Goal: Task Accomplishment & Management: Complete application form

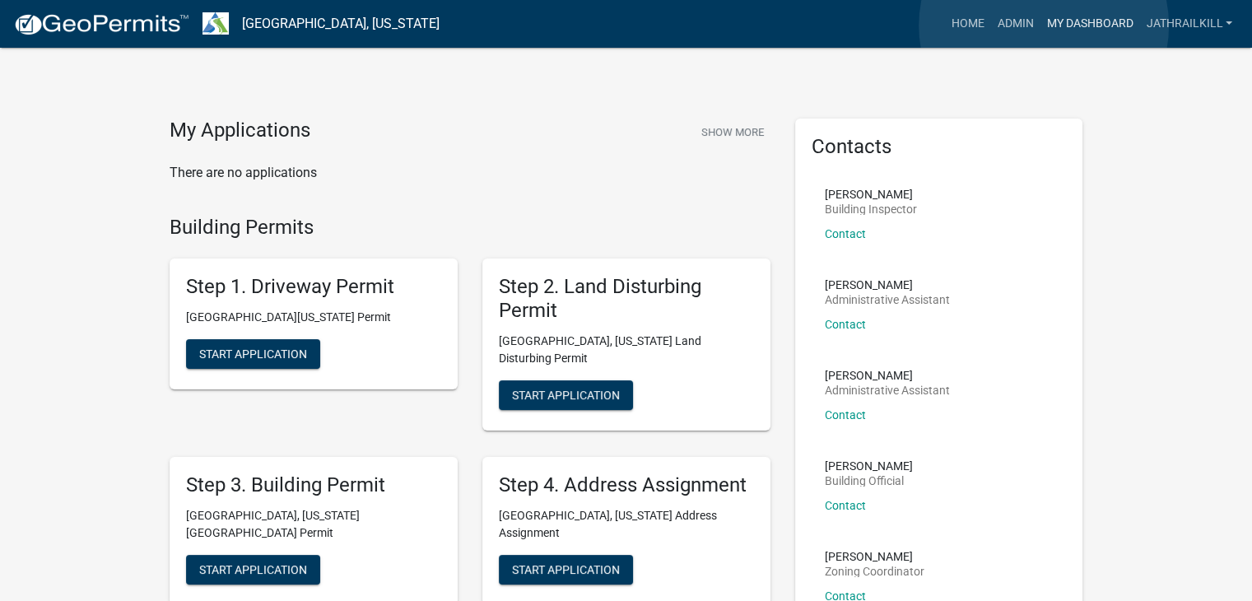
click at [1044, 26] on link "My Dashboard" at bounding box center [1090, 23] width 100 height 31
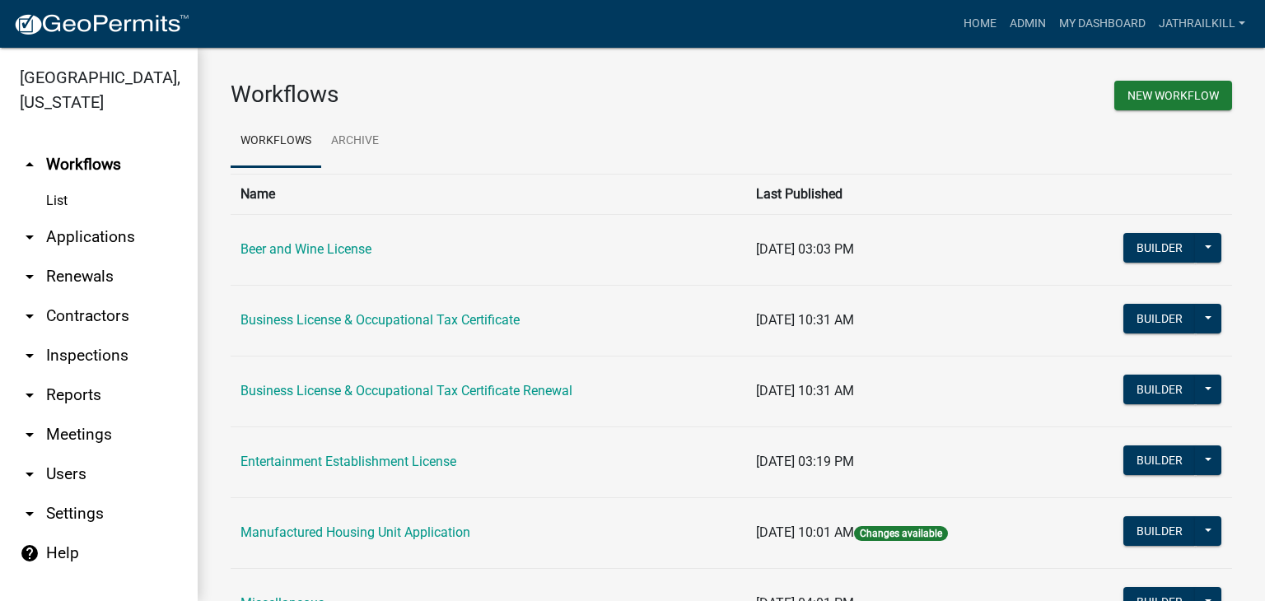
click at [82, 221] on link "arrow_drop_down Applications" at bounding box center [99, 237] width 198 height 40
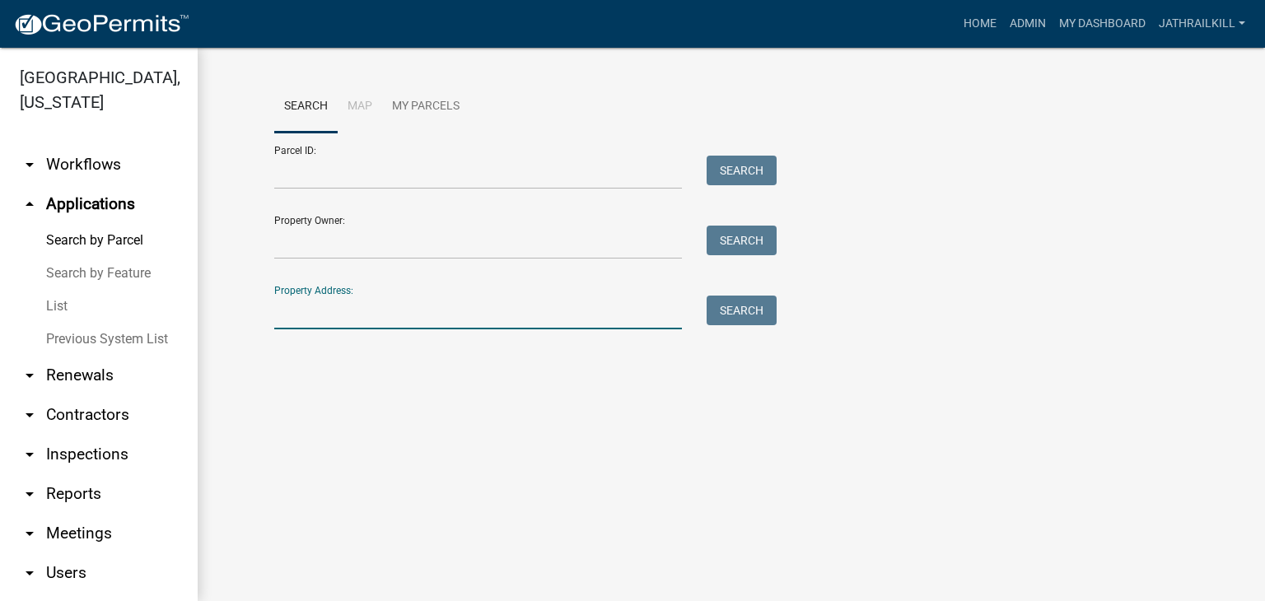
drag, startPoint x: 482, startPoint y: 302, endPoint x: 473, endPoint y: 325, distance: 24.5
click at [482, 304] on input "Property Address:" at bounding box center [478, 313] width 408 height 34
type input "1252 [PERSON_NAME]"
drag, startPoint x: 744, startPoint y: 301, endPoint x: 711, endPoint y: 336, distance: 48.4
click at [744, 301] on button "Search" at bounding box center [741, 311] width 70 height 30
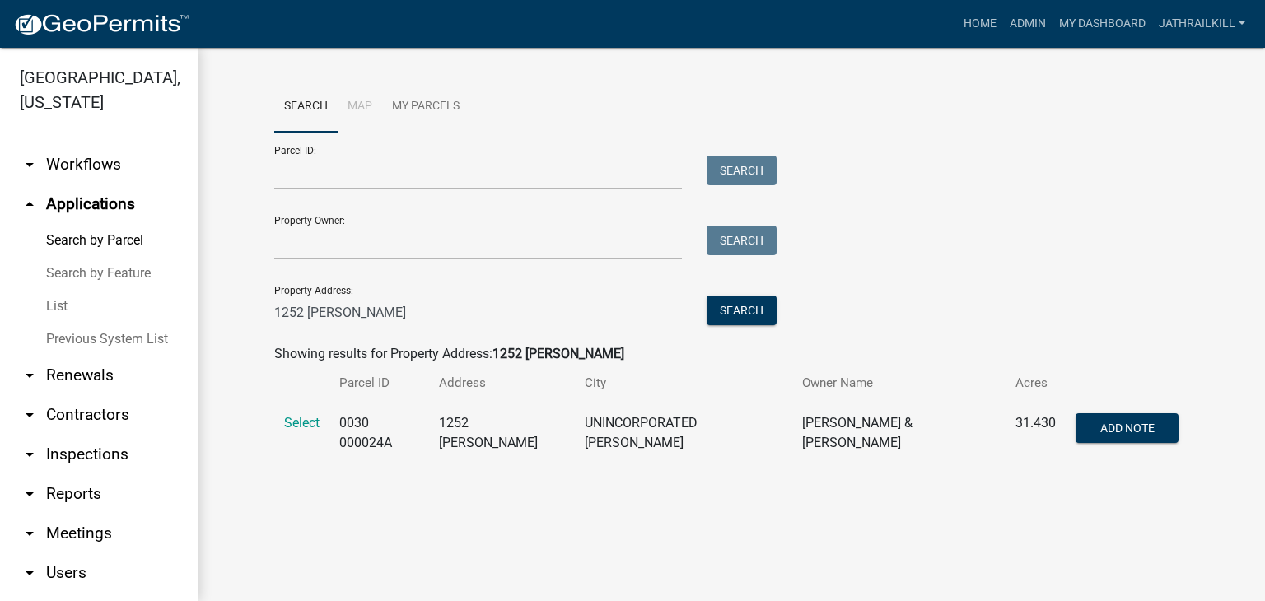
drag, startPoint x: 309, startPoint y: 422, endPoint x: 313, endPoint y: 413, distance: 9.9
click at [309, 422] on span "Select" at bounding box center [301, 423] width 35 height 16
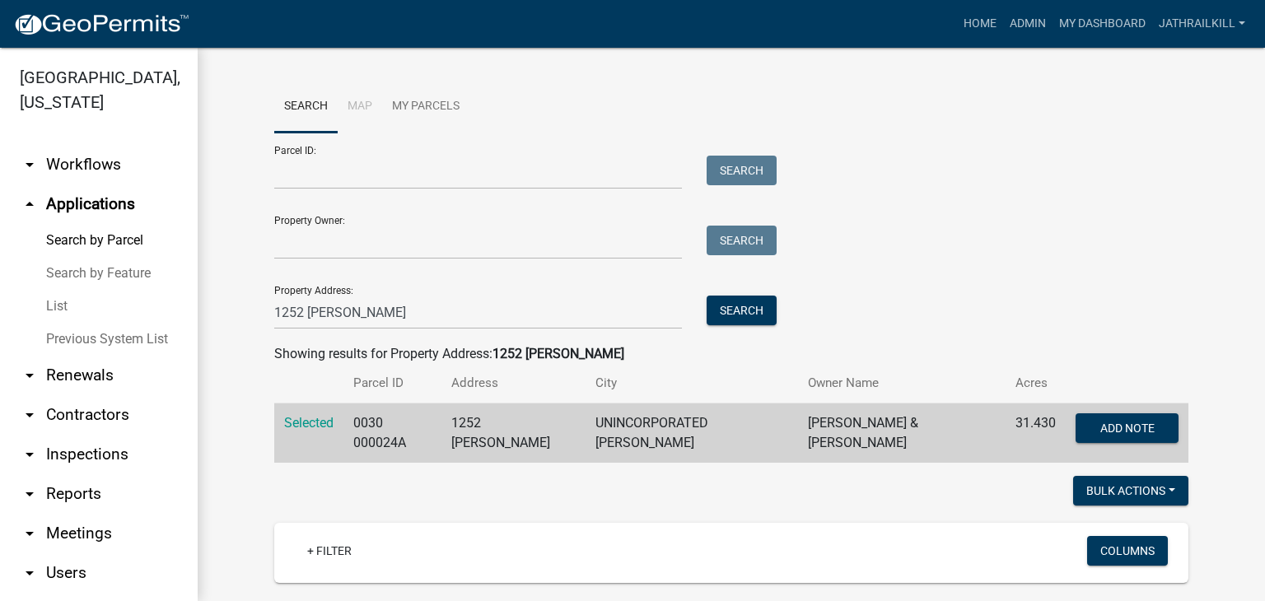
scroll to position [165, 0]
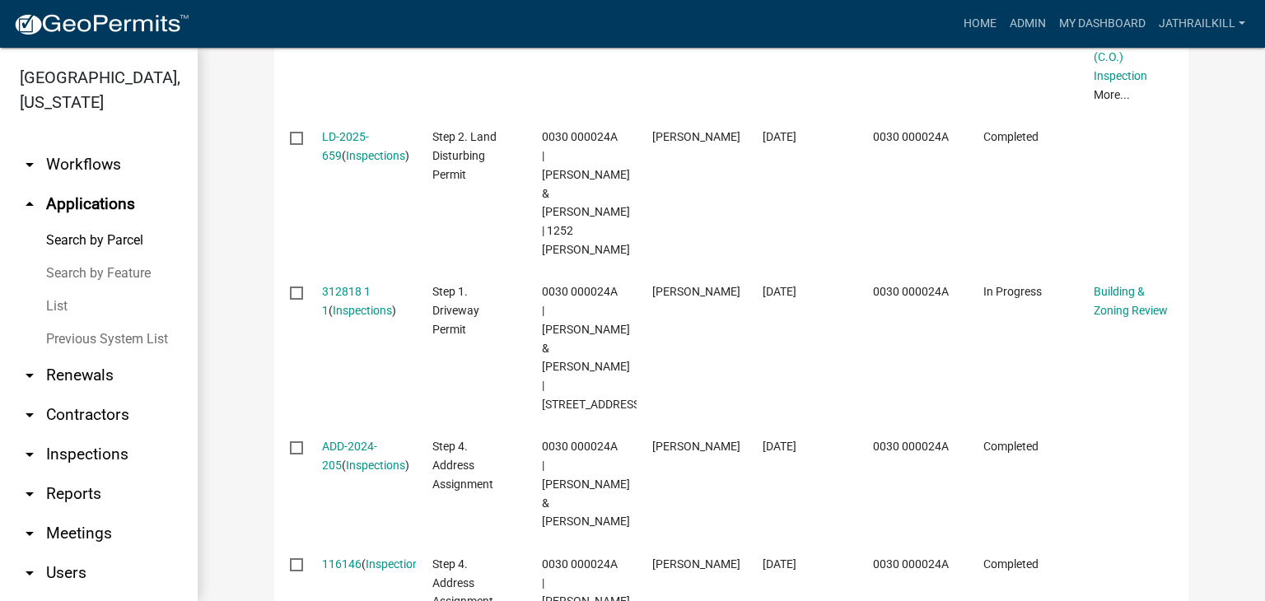
scroll to position [485, 0]
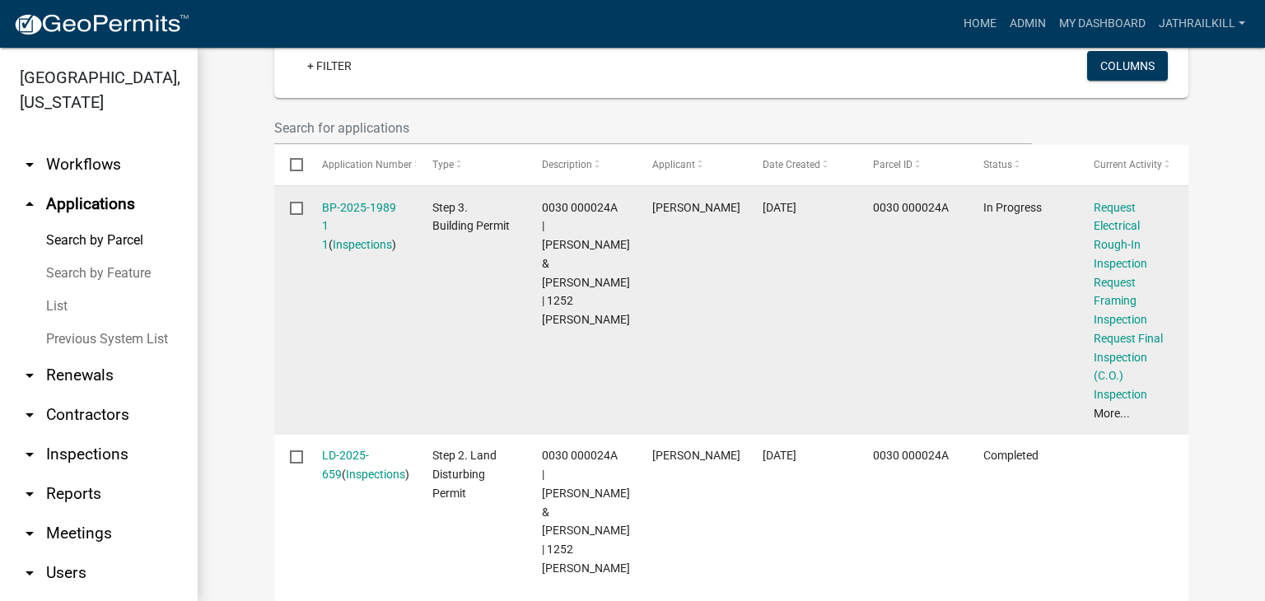
click at [370, 215] on div "BP-2025-1989 1 1 ( Inspections )" at bounding box center [361, 226] width 79 height 56
click at [371, 208] on link "BP-2025-1989 1 1" at bounding box center [359, 226] width 74 height 51
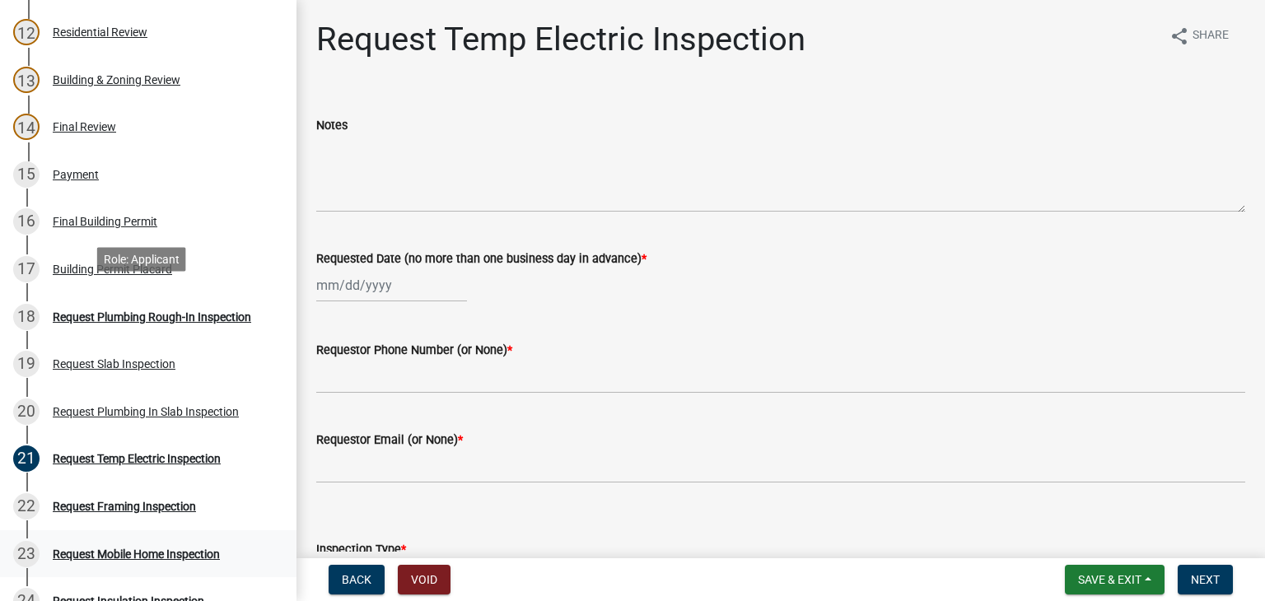
scroll to position [988, 0]
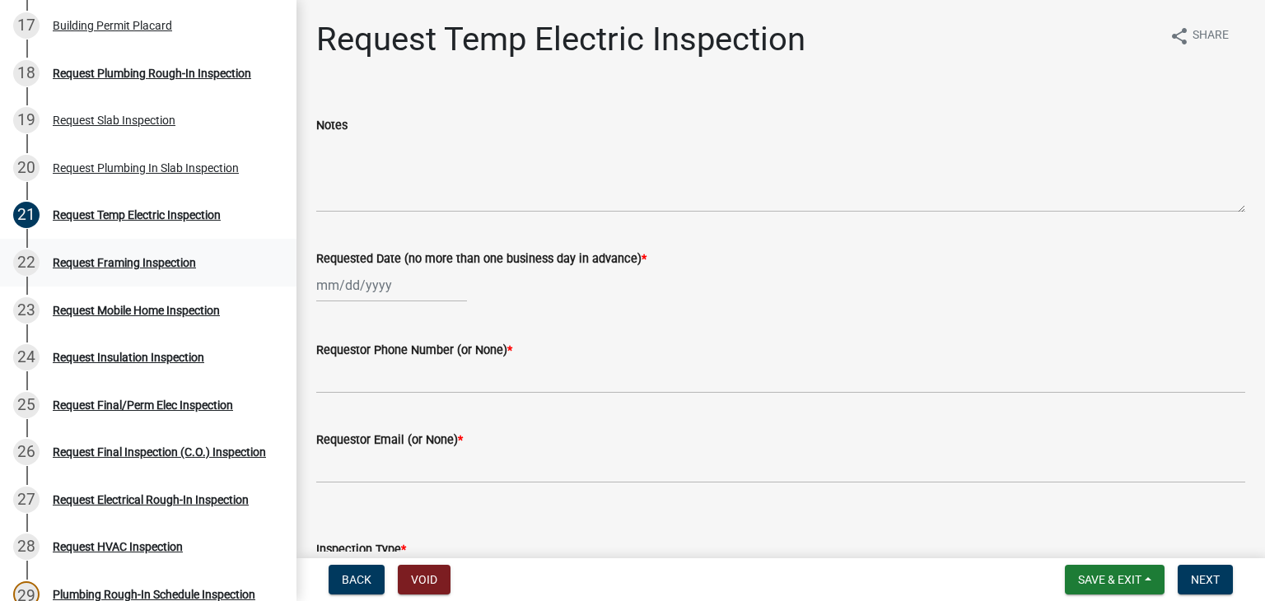
click at [147, 261] on div "Request Framing Inspection" at bounding box center [124, 263] width 143 height 12
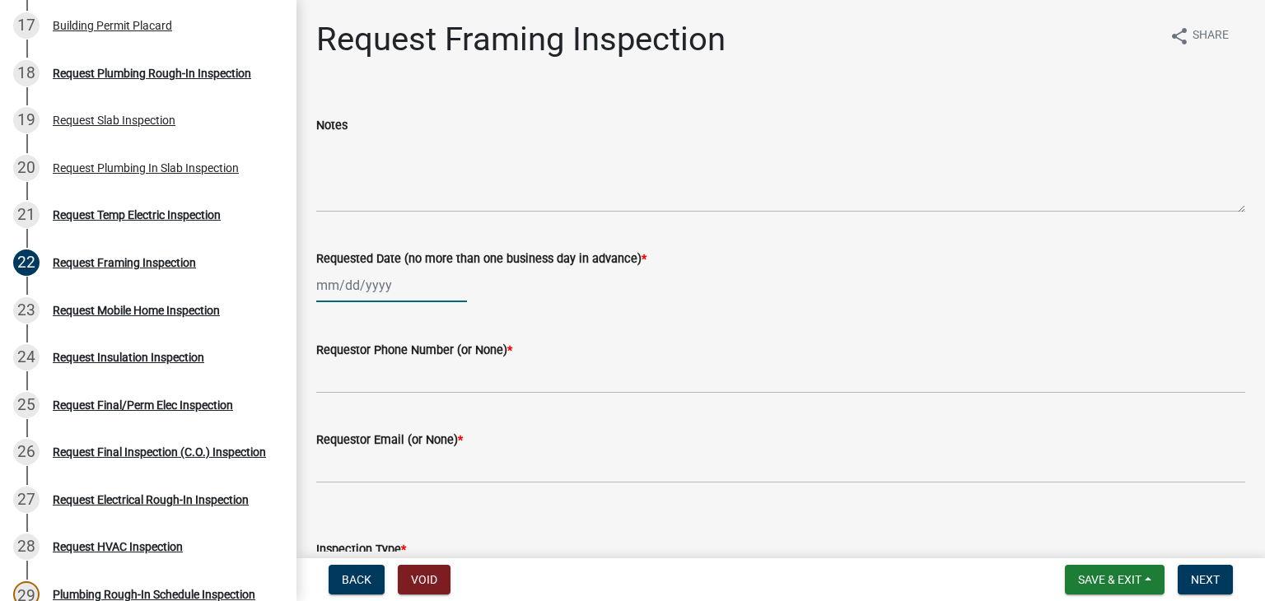
click at [357, 288] on div at bounding box center [391, 285] width 151 height 34
select select "8"
select select "2025"
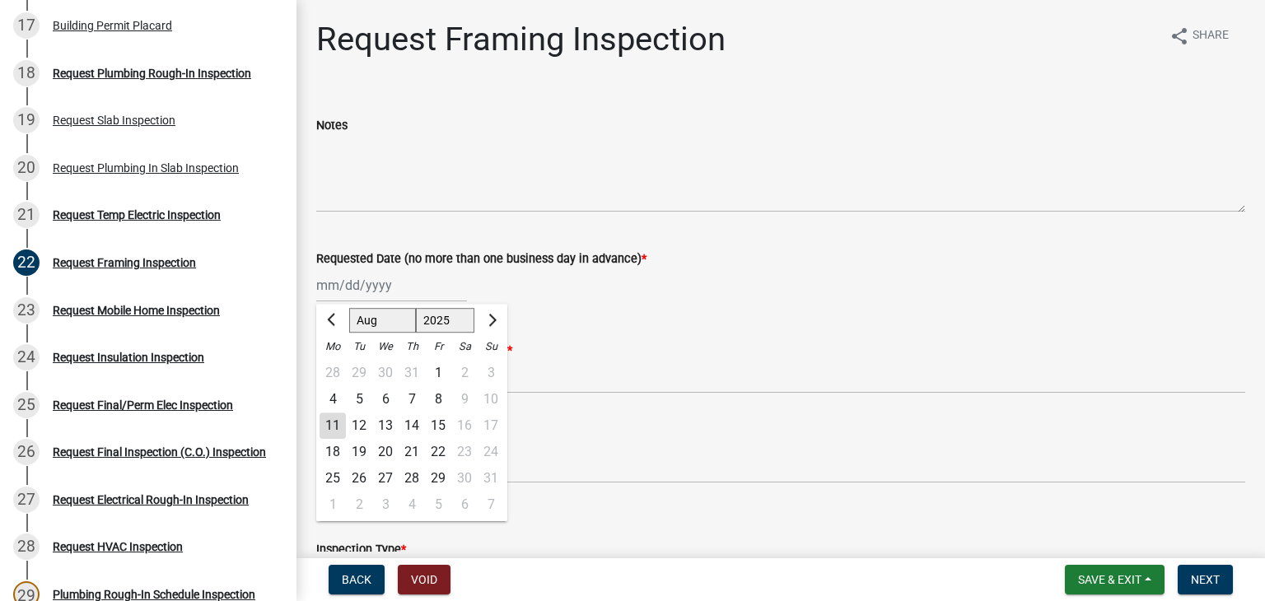
click at [328, 427] on div "11" at bounding box center [332, 426] width 26 height 26
type input "[DATE]"
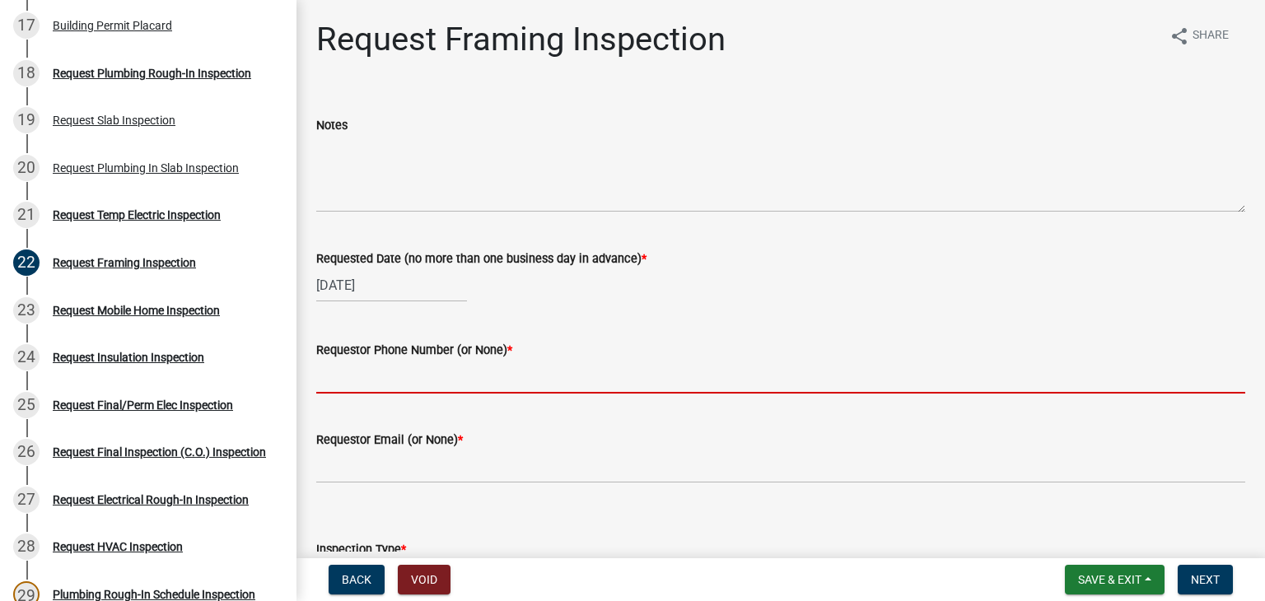
click at [375, 373] on input "Requestor Phone Number (or None) *" at bounding box center [780, 377] width 929 height 34
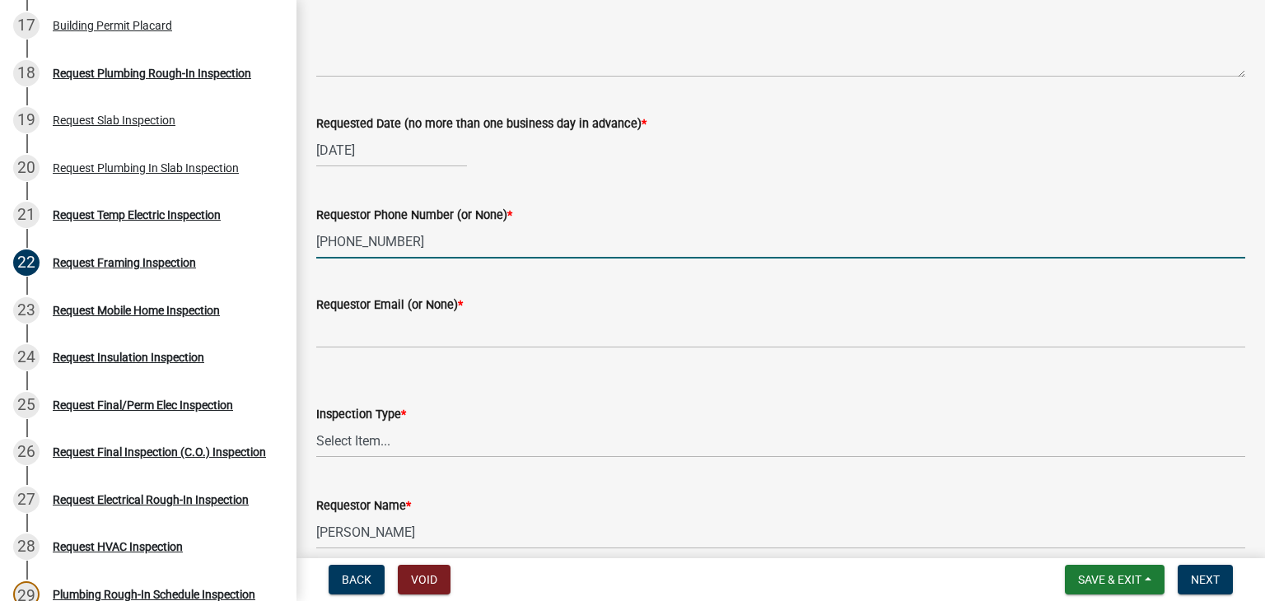
scroll to position [210, 0]
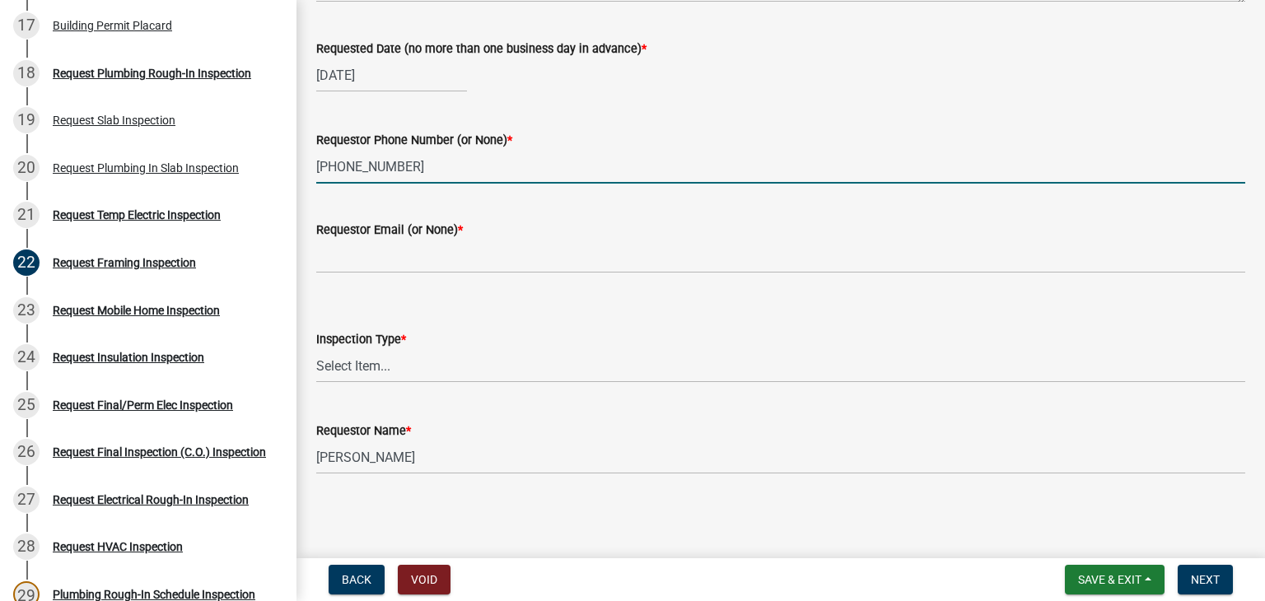
type input "[PHONE_NUMBER]"
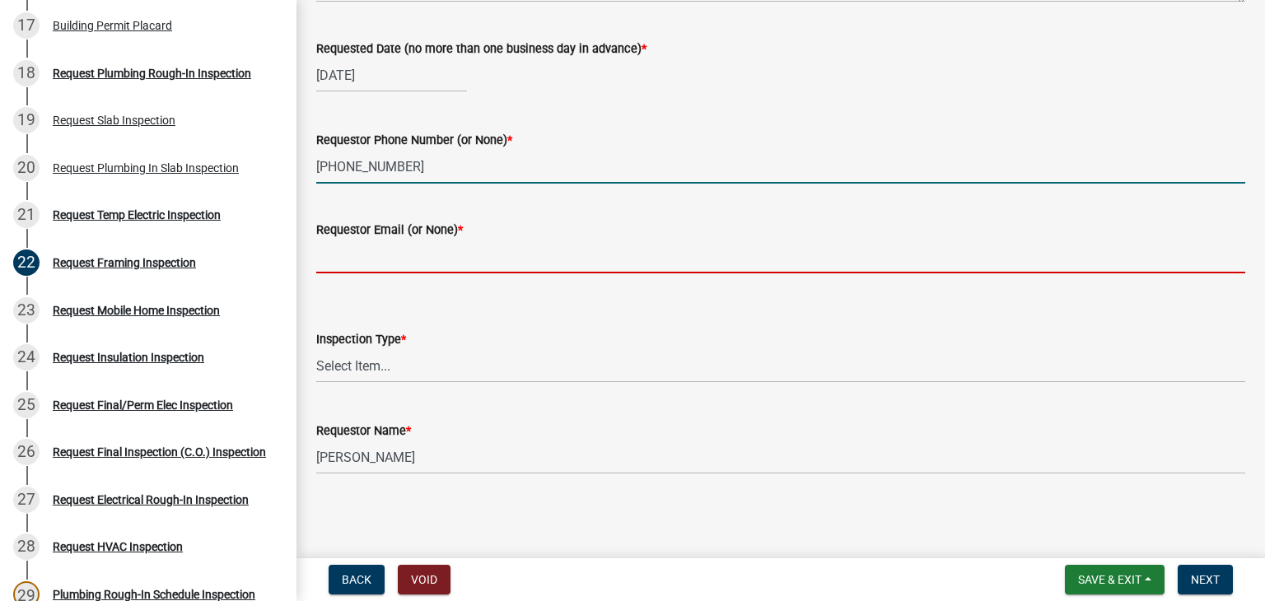
click at [404, 266] on input "Requestor Email (or None) *" at bounding box center [780, 257] width 929 height 34
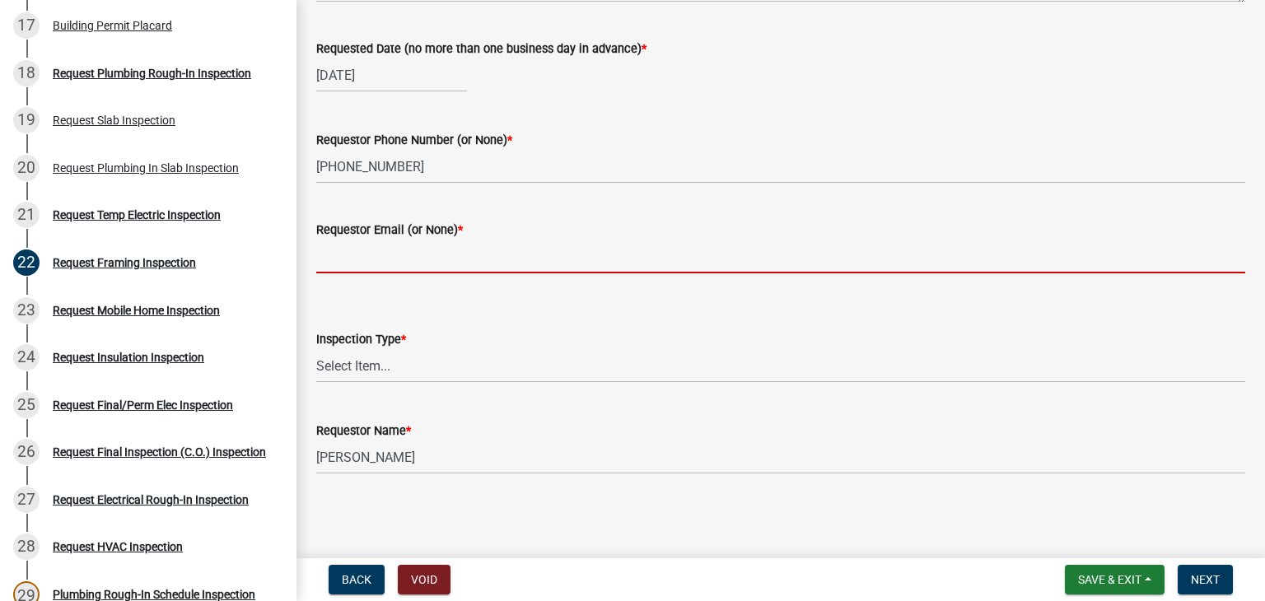
type input "None"
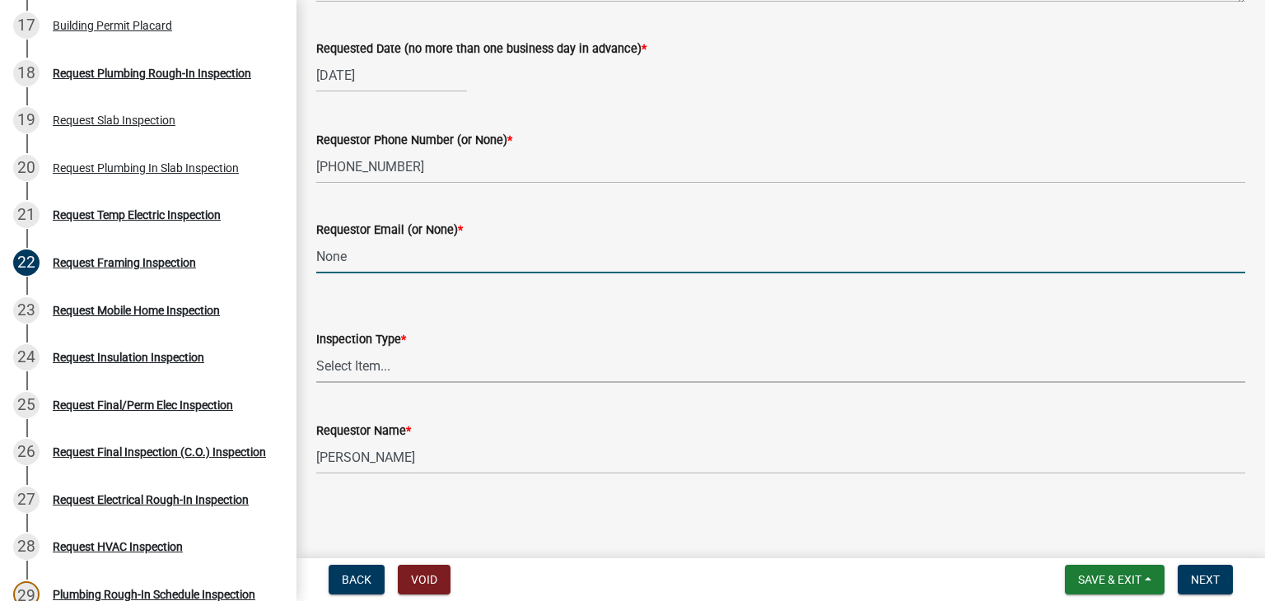
click at [391, 360] on select "Select Item... Framing" at bounding box center [780, 366] width 929 height 34
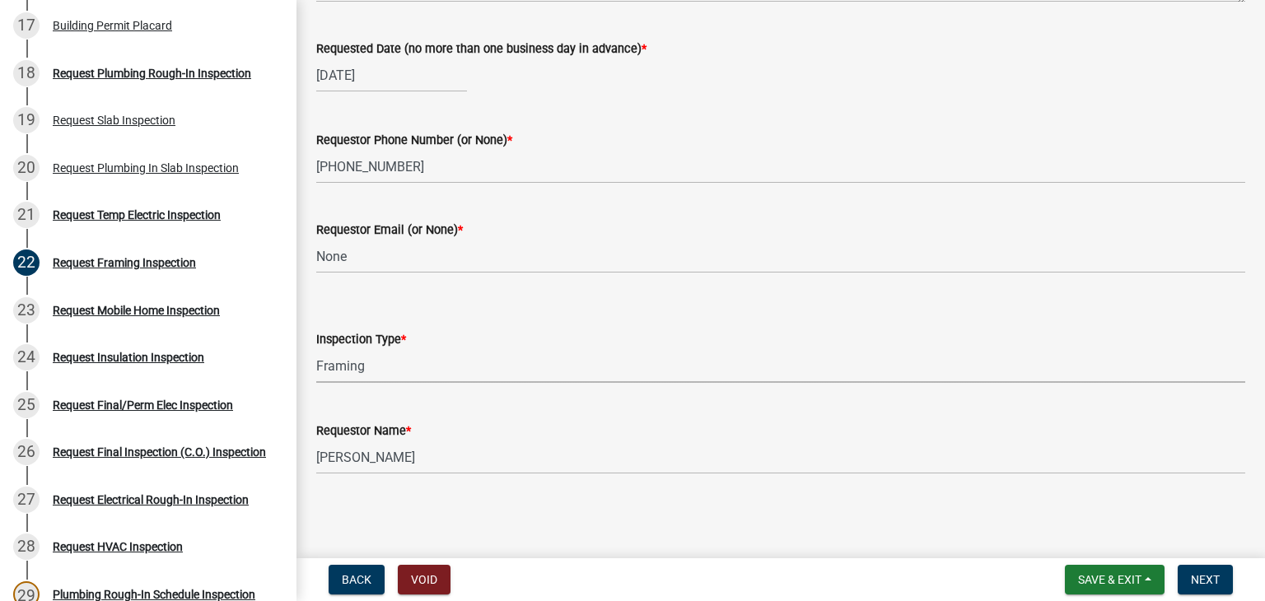
click at [316, 349] on select "Select Item... Framing" at bounding box center [780, 366] width 929 height 34
select select "37c52e4c-0293-4b91-b6c8-f52d35843f6a"
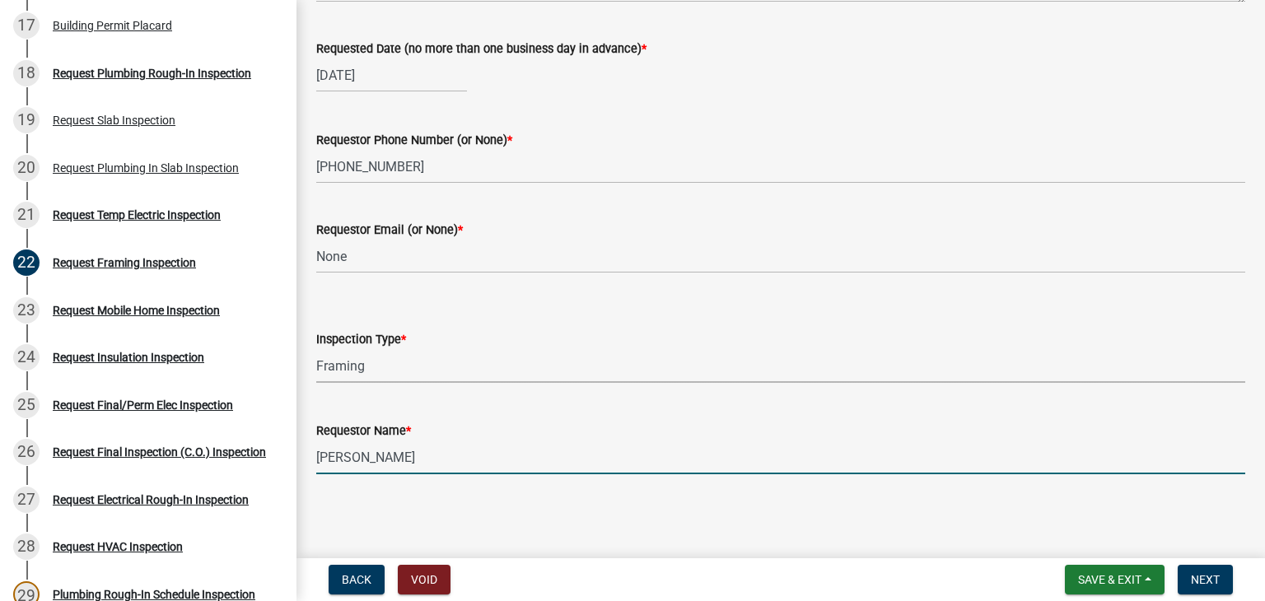
click at [424, 465] on input "[PERSON_NAME]" at bounding box center [780, 457] width 929 height 34
click at [627, 523] on main "Request Framing Inspection share Share Notes Requested Date (no more than one b…" at bounding box center [780, 276] width 968 height 552
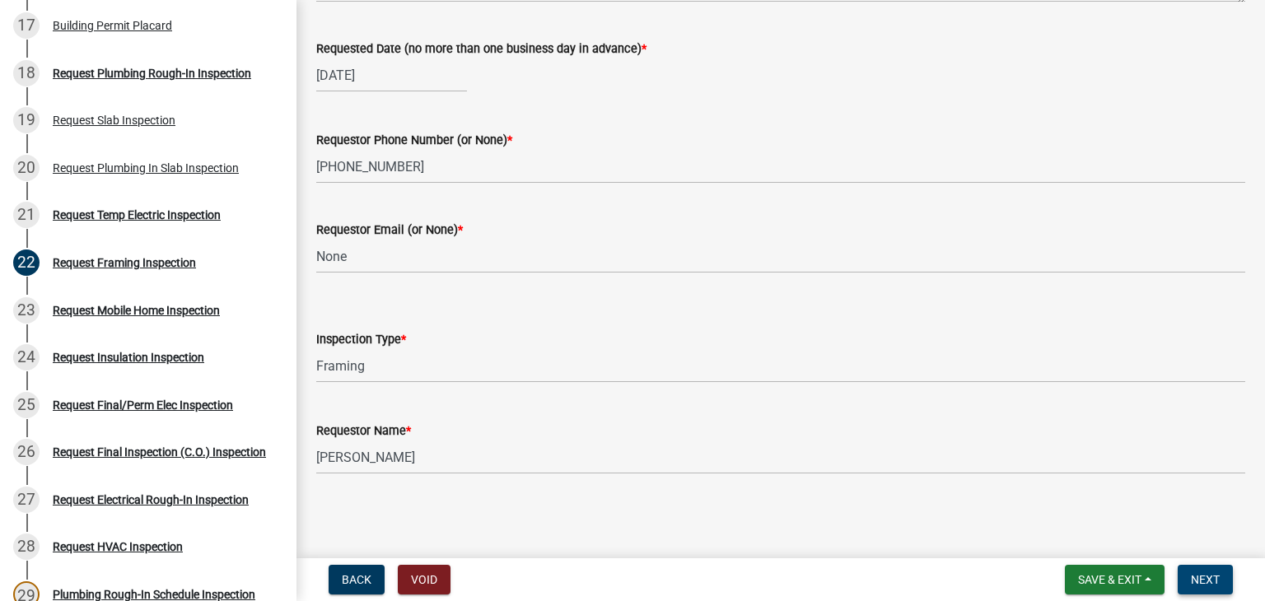
click at [1214, 580] on span "Next" at bounding box center [1205, 579] width 29 height 13
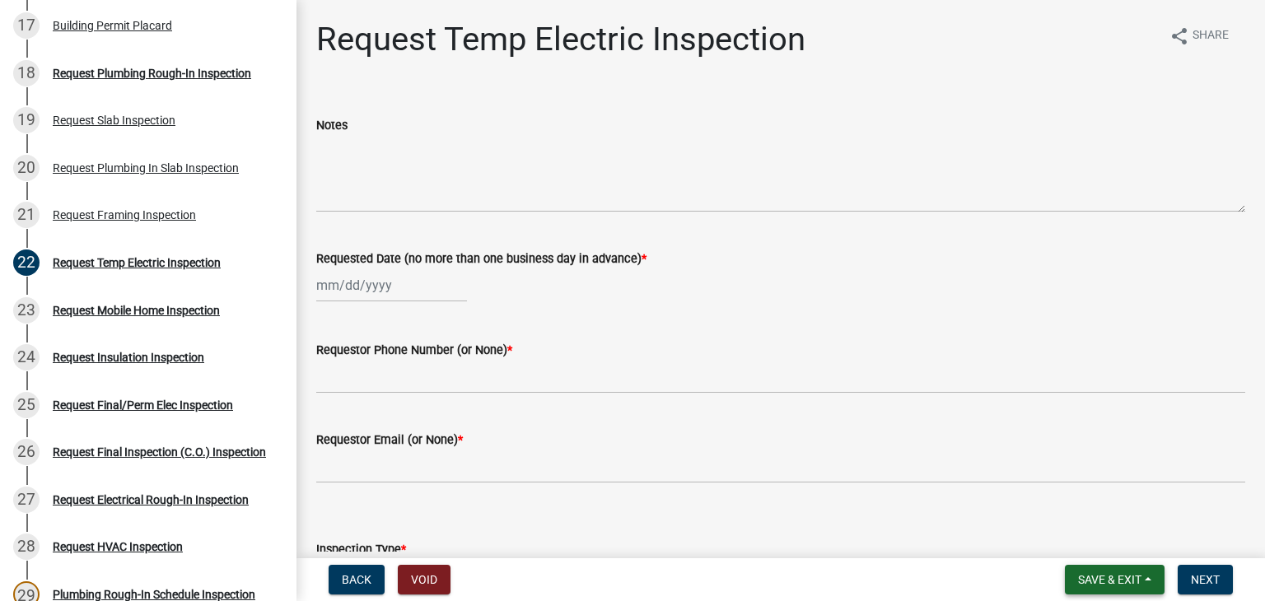
click at [1071, 582] on button "Save & Exit" at bounding box center [1115, 580] width 100 height 30
click at [1093, 538] on button "Save & Exit" at bounding box center [1098, 537] width 132 height 40
